Goal: Task Accomplishment & Management: Complete application form

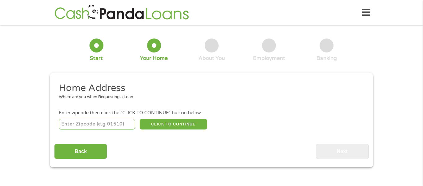
click at [91, 125] on input "number" at bounding box center [97, 124] width 77 height 11
type input "64507"
select select "[US_STATE]"
click at [160, 122] on button "CLICK TO CONTINUE" at bounding box center [174, 124] width 68 height 11
type input "64507"
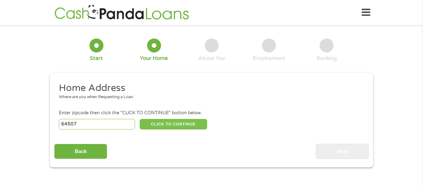
type input "Saint [PERSON_NAME]"
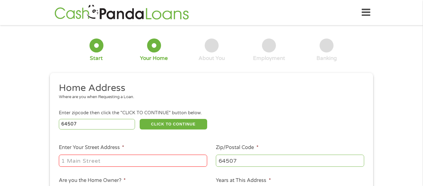
click at [134, 161] on input "Enter Your Street Address *" at bounding box center [133, 160] width 148 height 12
type input "[STREET_ADDRESS]"
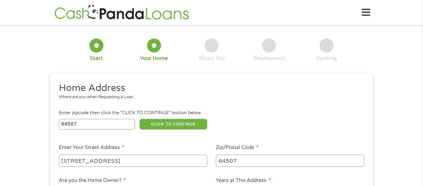
click at [393, 113] on div "1 Start 2 Your Home 3 About You 4 Employment 5 Banking 6 This field is hidden w…" at bounding box center [211, 154] width 423 height 250
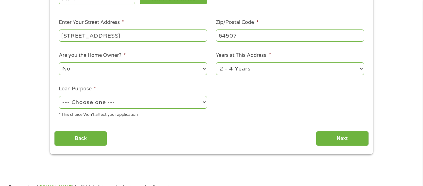
scroll to position [125, 0]
click at [75, 100] on select "--- Choose one --- Pay Bills Debt Consolidation Home Improvement Major Purchase…" at bounding box center [133, 101] width 148 height 13
select select "paybills"
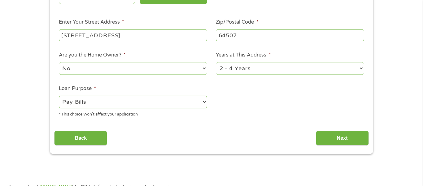
click at [59, 96] on select "--- Choose one --- Pay Bills Debt Consolidation Home Improvement Major Purchase…" at bounding box center [133, 101] width 148 height 13
click at [333, 135] on input "Next" at bounding box center [342, 137] width 53 height 15
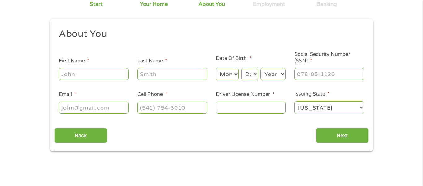
scroll to position [0, 0]
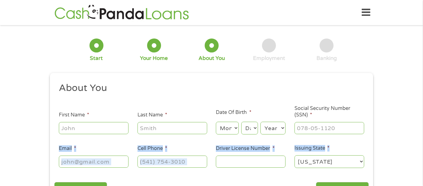
drag, startPoint x: 397, startPoint y: 113, endPoint x: 399, endPoint y: 160, distance: 47.4
click at [399, 160] on div "1 Start 2 Your Home 3 About You 4 Employment 5 Banking 6 This field is hidden w…" at bounding box center [211, 116] width 423 height 175
click at [79, 123] on input "First Name *" at bounding box center [94, 128] width 70 height 12
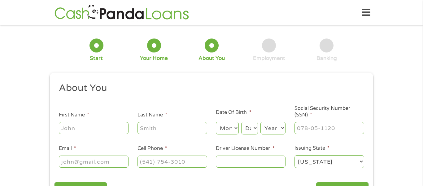
type input "[PERSON_NAME]"
type input "[PERSON_NAME][EMAIL_ADDRESS][DOMAIN_NAME]"
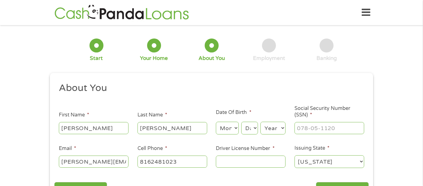
type input "[PHONE_NUMBER]"
click at [229, 129] on select "Month 1 2 3 4 5 6 7 8 9 10 11 12" at bounding box center [227, 128] width 23 height 13
select select "7"
click at [216, 122] on select "Month 1 2 3 4 5 6 7 8 9 10 11 12" at bounding box center [227, 128] width 23 height 13
click at [255, 129] on select "Day 1 2 3 4 5 6 7 8 9 10 11 12 13 14 15 16 17 18 19 20 21 22 23 24 25 26 27 28 …" at bounding box center [249, 128] width 17 height 13
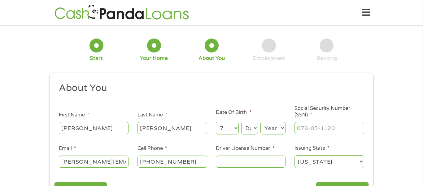
select select "6"
click at [241, 122] on select "Day 1 2 3 4 5 6 7 8 9 10 11 12 13 14 15 16 17 18 19 20 21 22 23 24 25 26 27 28 …" at bounding box center [249, 128] width 17 height 13
click at [271, 131] on select "Year [DATE] 2006 2005 2004 2003 2002 2001 2000 1999 1998 1997 1996 1995 1994 19…" at bounding box center [273, 128] width 25 height 13
select select "1964"
click at [261, 122] on select "Year [DATE] 2006 2005 2004 2003 2002 2001 2000 1999 1998 1997 1996 1995 1994 19…" at bounding box center [273, 128] width 25 height 13
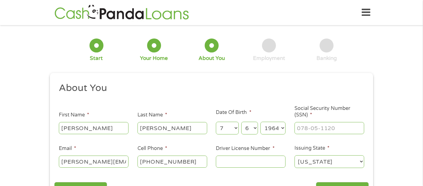
click at [320, 129] on input "Social Security Number (SSN) *" at bounding box center [330, 128] width 70 height 12
click at [320, 129] on input "___-__-____" at bounding box center [330, 128] width 70 height 12
type input "488-78-7053"
click at [272, 161] on input "Driver License Number *" at bounding box center [251, 161] width 70 height 12
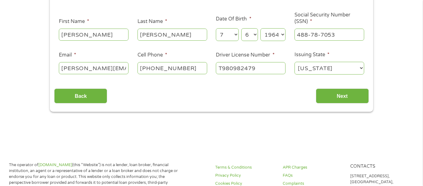
scroll to position [94, 0]
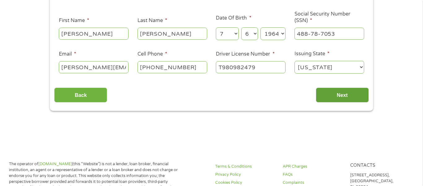
type input "T980982479"
click at [352, 95] on input "Next" at bounding box center [342, 94] width 53 height 15
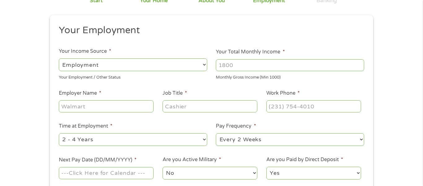
scroll to position [58, 0]
click at [238, 64] on input "Your Total Monthly Income *" at bounding box center [290, 65] width 148 height 12
type input "4450"
click at [116, 110] on input "Employer Name *" at bounding box center [106, 105] width 95 height 12
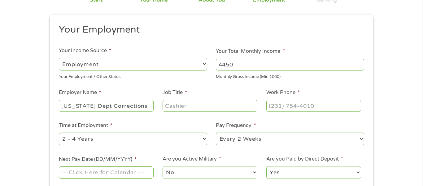
type input "[US_STATE] Dept Corrections"
click at [170, 109] on input "Job Title *" at bounding box center [210, 105] width 95 height 12
type input "Correctional Officer"
click at [279, 108] on input "(___) ___-____" at bounding box center [314, 105] width 95 height 12
type input "[PHONE_NUMBER]"
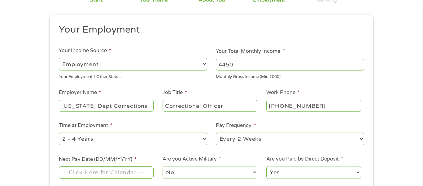
click at [391, 125] on div "1 Start 2 Your Home 3 About You 4 Employment 5 Banking 6 This field is hidden w…" at bounding box center [211, 93] width 423 height 245
click at [404, 115] on div "1 Start 2 Your Home 3 About You 4 Employment 5 Banking 6 This field is hidden w…" at bounding box center [211, 93] width 423 height 245
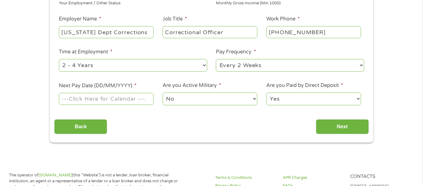
scroll to position [133, 0]
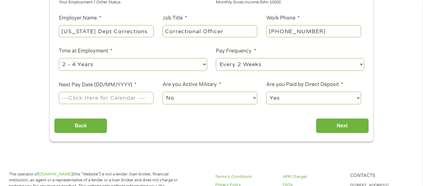
click at [136, 101] on input "Next Pay Date (DD/MM/YYYY) *" at bounding box center [106, 98] width 95 height 12
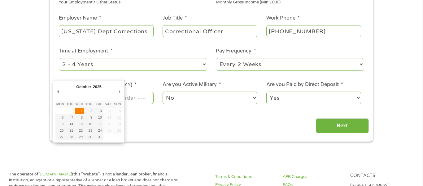
type input "[DATE]"
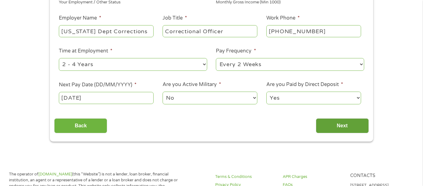
click at [335, 124] on input "Next" at bounding box center [342, 125] width 53 height 15
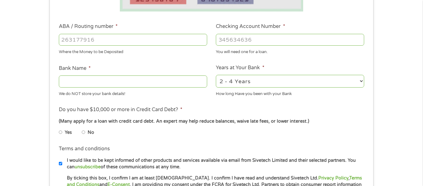
scroll to position [175, 0]
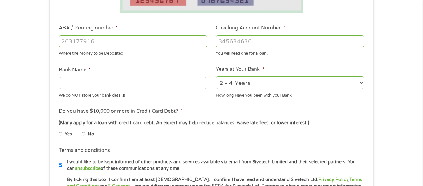
click at [157, 45] on input "ABA / Routing number *" at bounding box center [133, 41] width 148 height 12
type input "101000019"
type input "COMMERCE BANK"
type input "101000019"
click at [248, 44] on input "Checking Account Number *" at bounding box center [290, 41] width 148 height 12
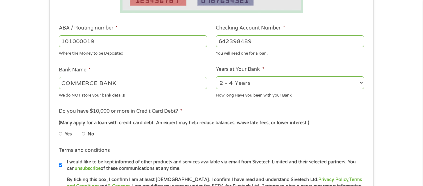
type input "642398489"
click at [84, 134] on input "No" at bounding box center [84, 134] width 4 height 10
radio input "true"
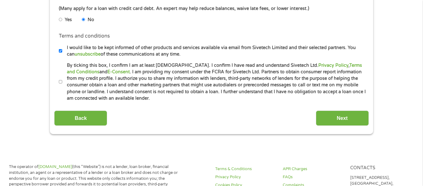
scroll to position [291, 0]
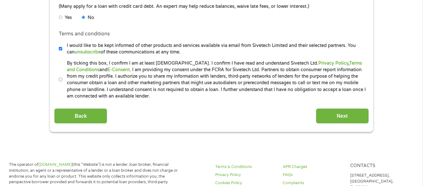
click at [60, 84] on input "By ticking this box, I confirm I am at least [DEMOGRAPHIC_DATA]. I confirm I ha…" at bounding box center [61, 80] width 4 height 10
checkbox input "true"
click at [345, 114] on input "Next" at bounding box center [342, 115] width 53 height 15
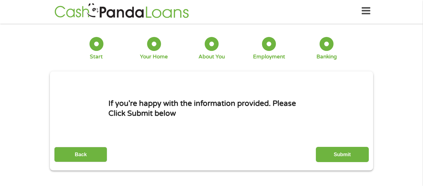
scroll to position [0, 0]
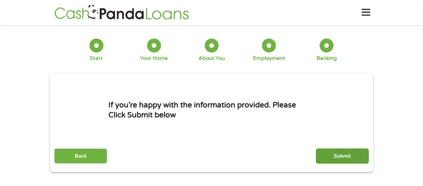
click at [342, 156] on input "Submit" at bounding box center [342, 155] width 53 height 15
